Goal: Transaction & Acquisition: Purchase product/service

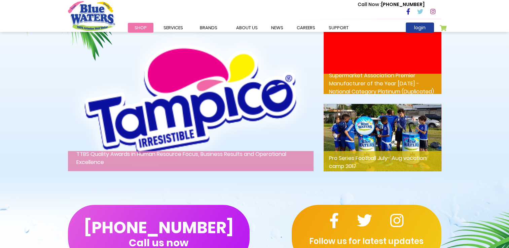
scroll to position [1155, 0]
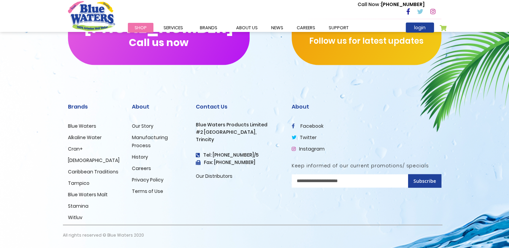
click at [238, 177] on li "Our Distributors" at bounding box center [239, 176] width 86 height 8
click at [340, 30] on link "support" at bounding box center [338, 28] width 33 height 10
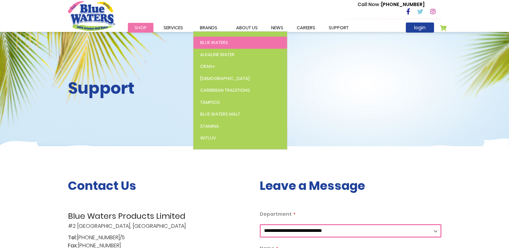
click at [202, 40] on span "Blue Waters" at bounding box center [214, 42] width 28 height 6
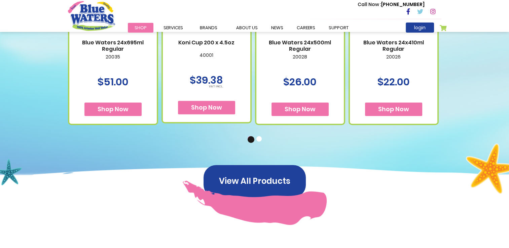
scroll to position [472, 0]
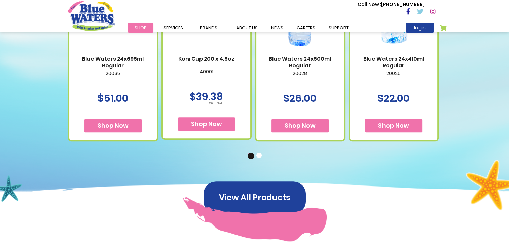
click at [387, 124] on span "Shop Now" at bounding box center [393, 125] width 31 height 8
